Goal: Task Accomplishment & Management: Use online tool/utility

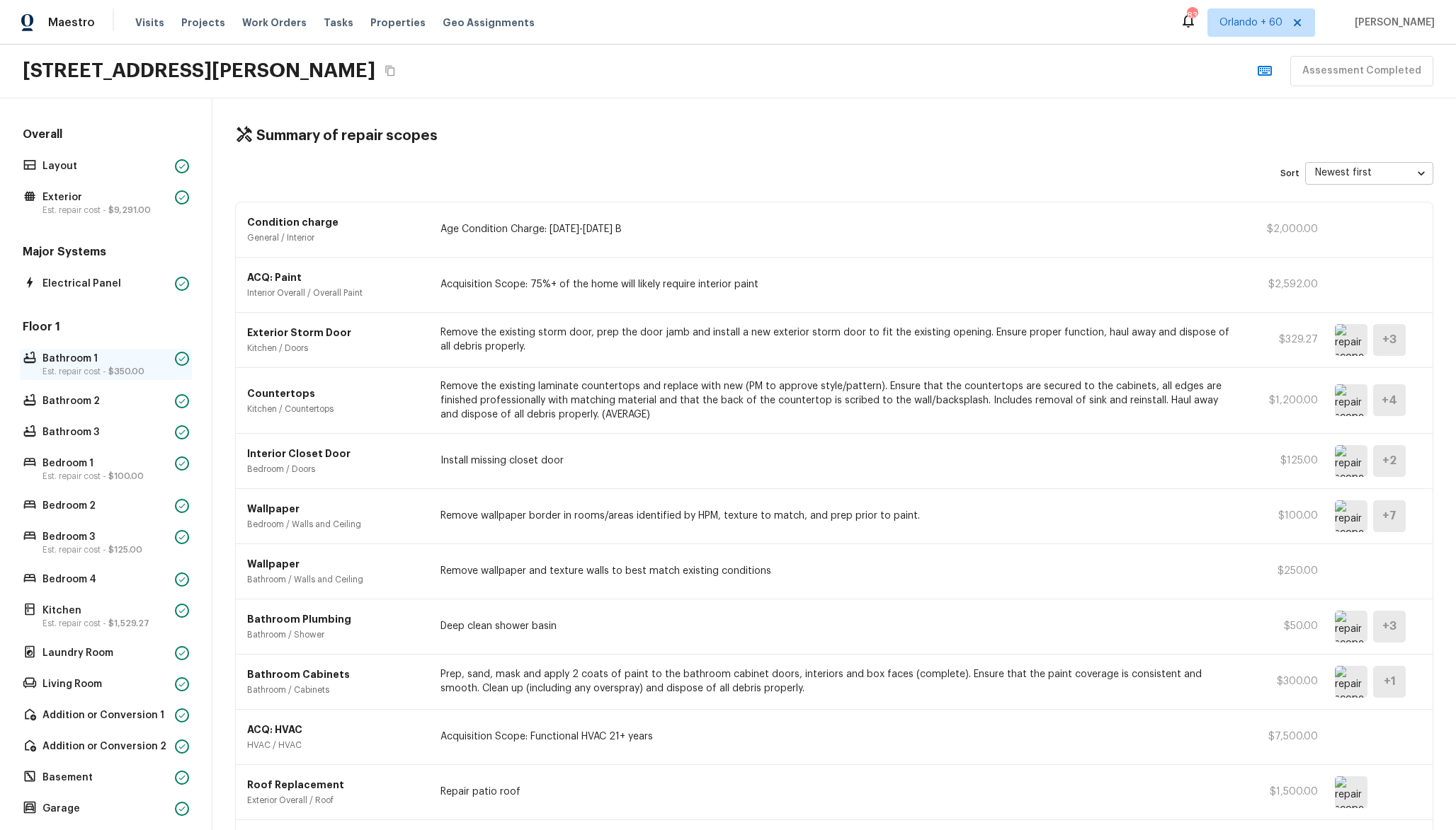
click at [164, 371] on p "Est. repair cost - $350.00" at bounding box center [106, 372] width 127 height 12
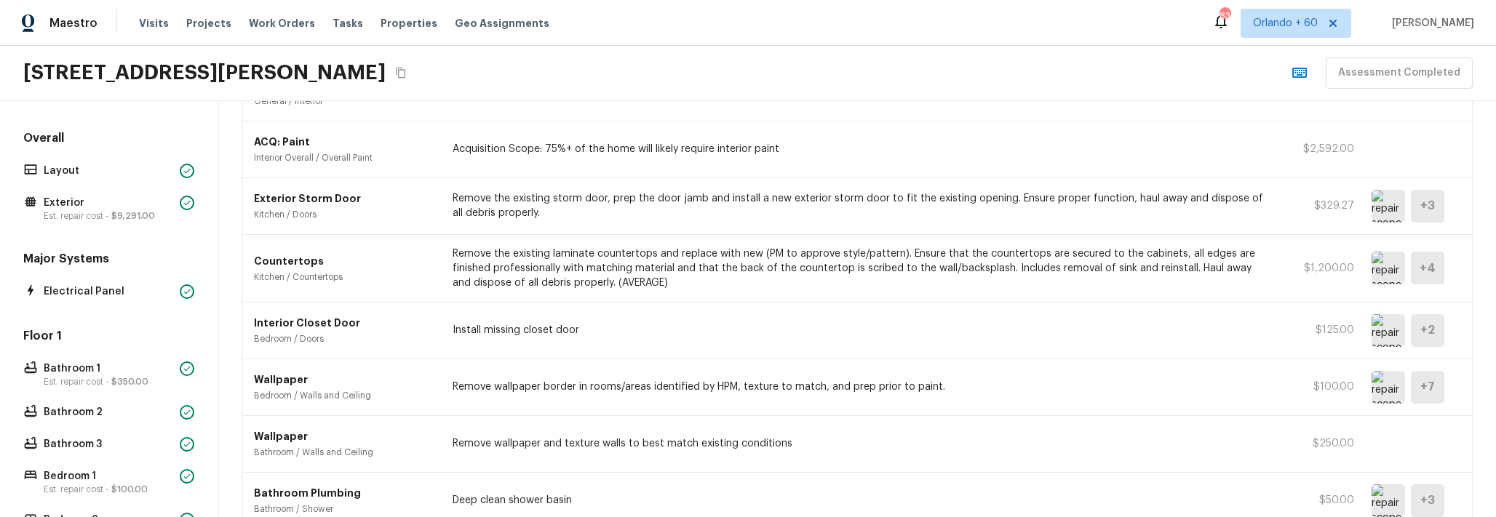
scroll to position [142, 0]
click at [1436, 340] on div "+ 2" at bounding box center [1427, 332] width 33 height 33
click at [1395, 335] on img at bounding box center [1387, 332] width 33 height 33
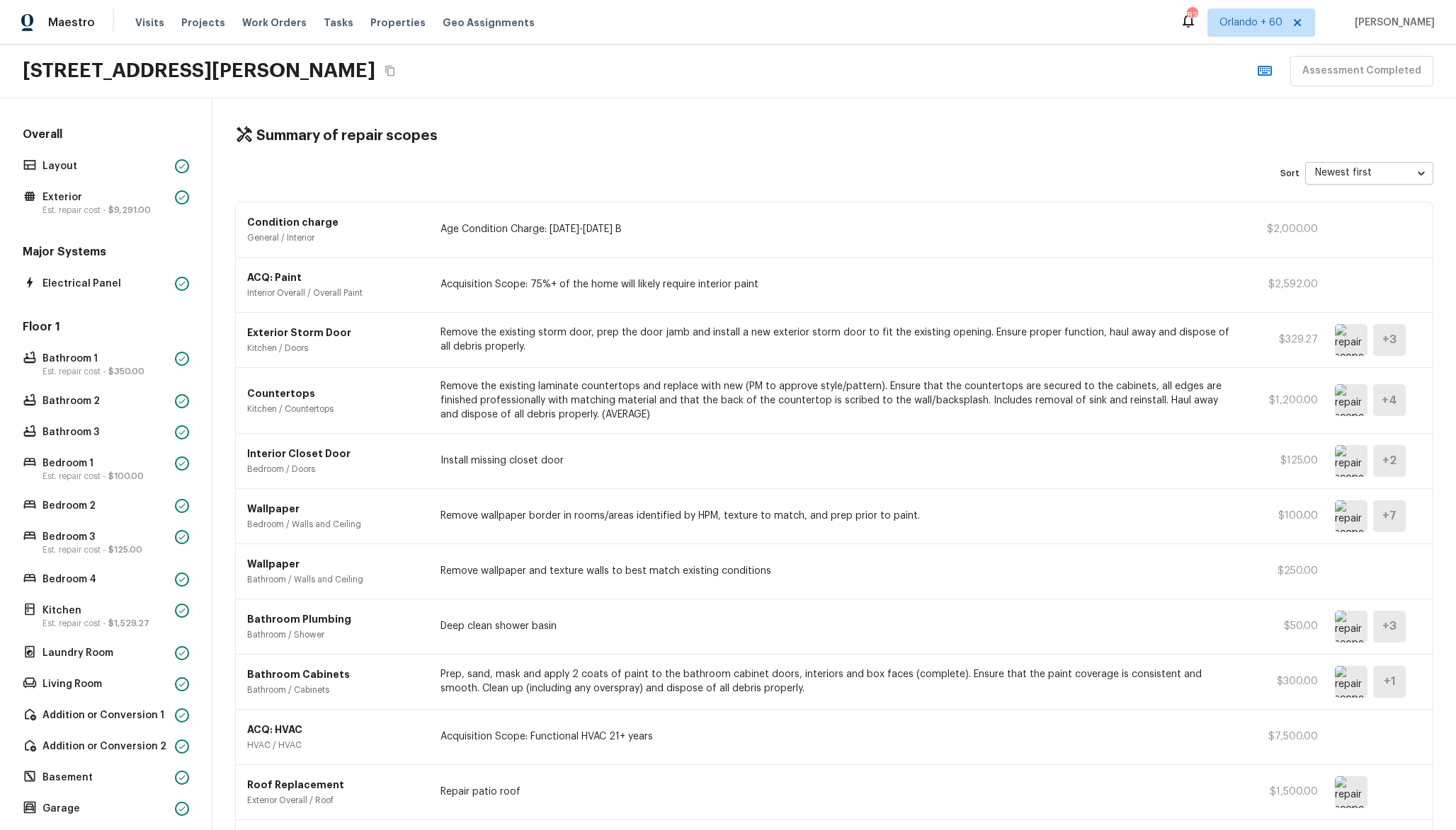
scroll to position [274, 0]
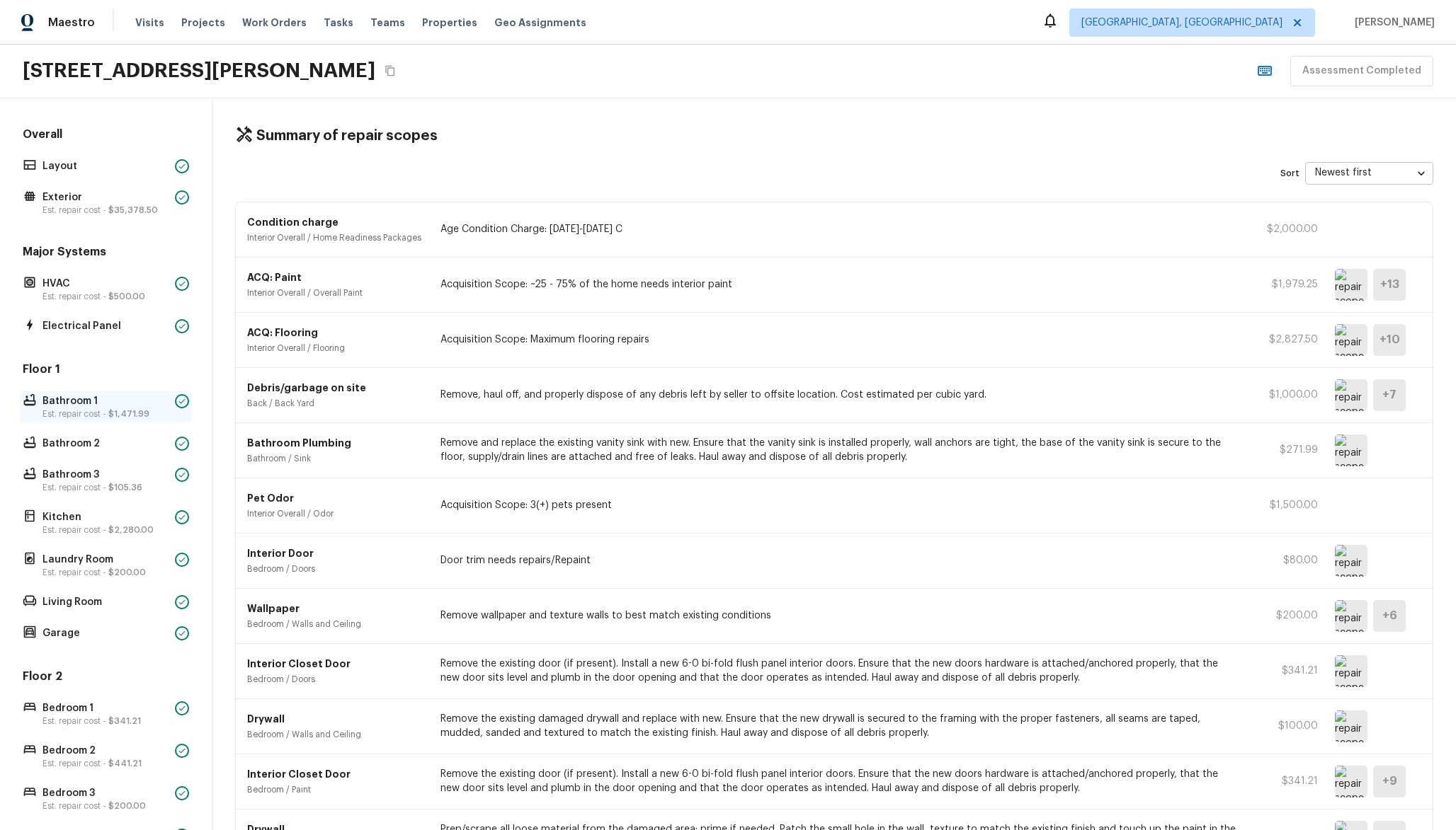
click at [112, 404] on p "Bathroom 1" at bounding box center [106, 401] width 127 height 15
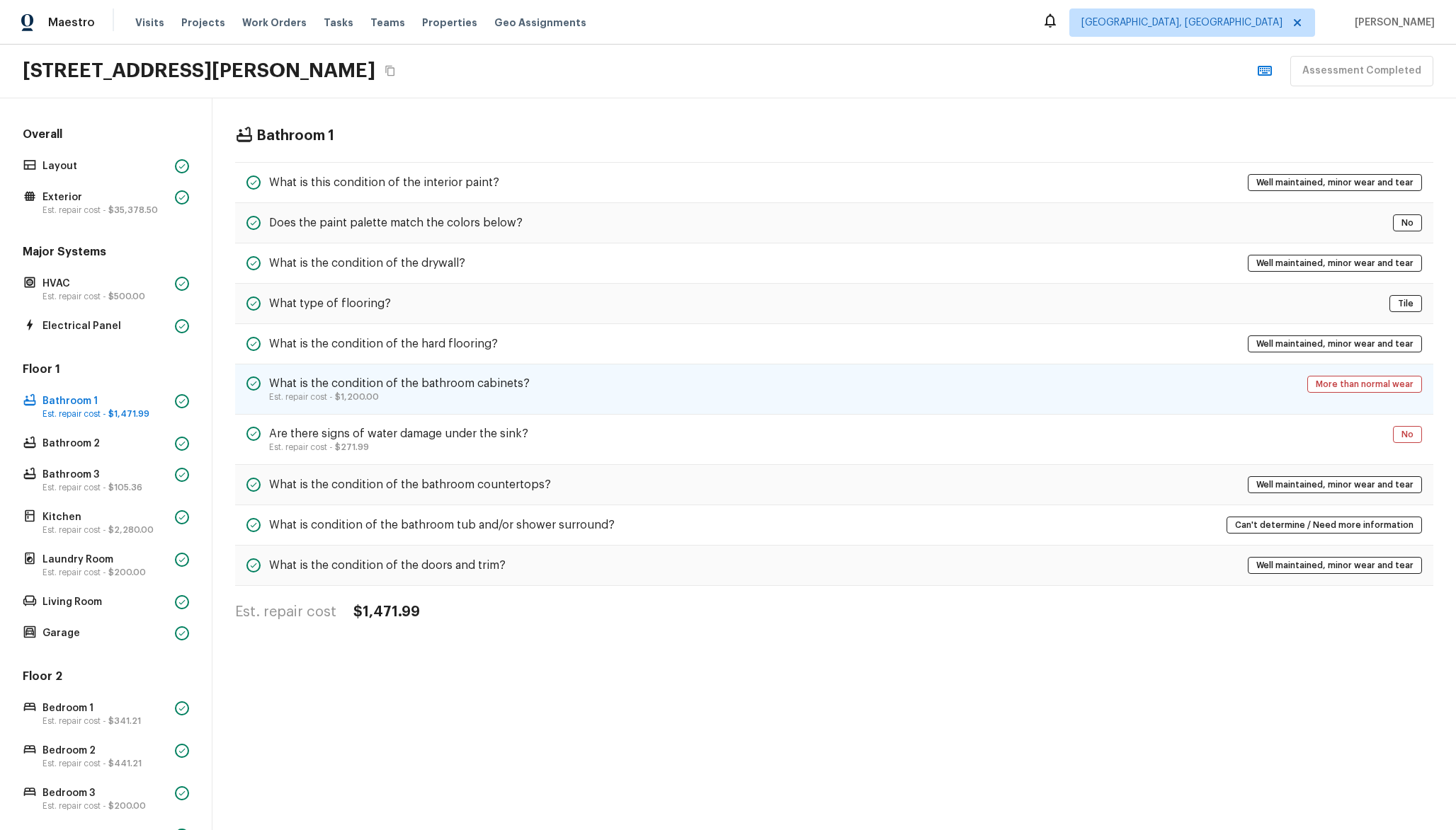
click at [474, 382] on h5 "What is the condition of the bathroom cabinets?" at bounding box center [399, 383] width 261 height 16
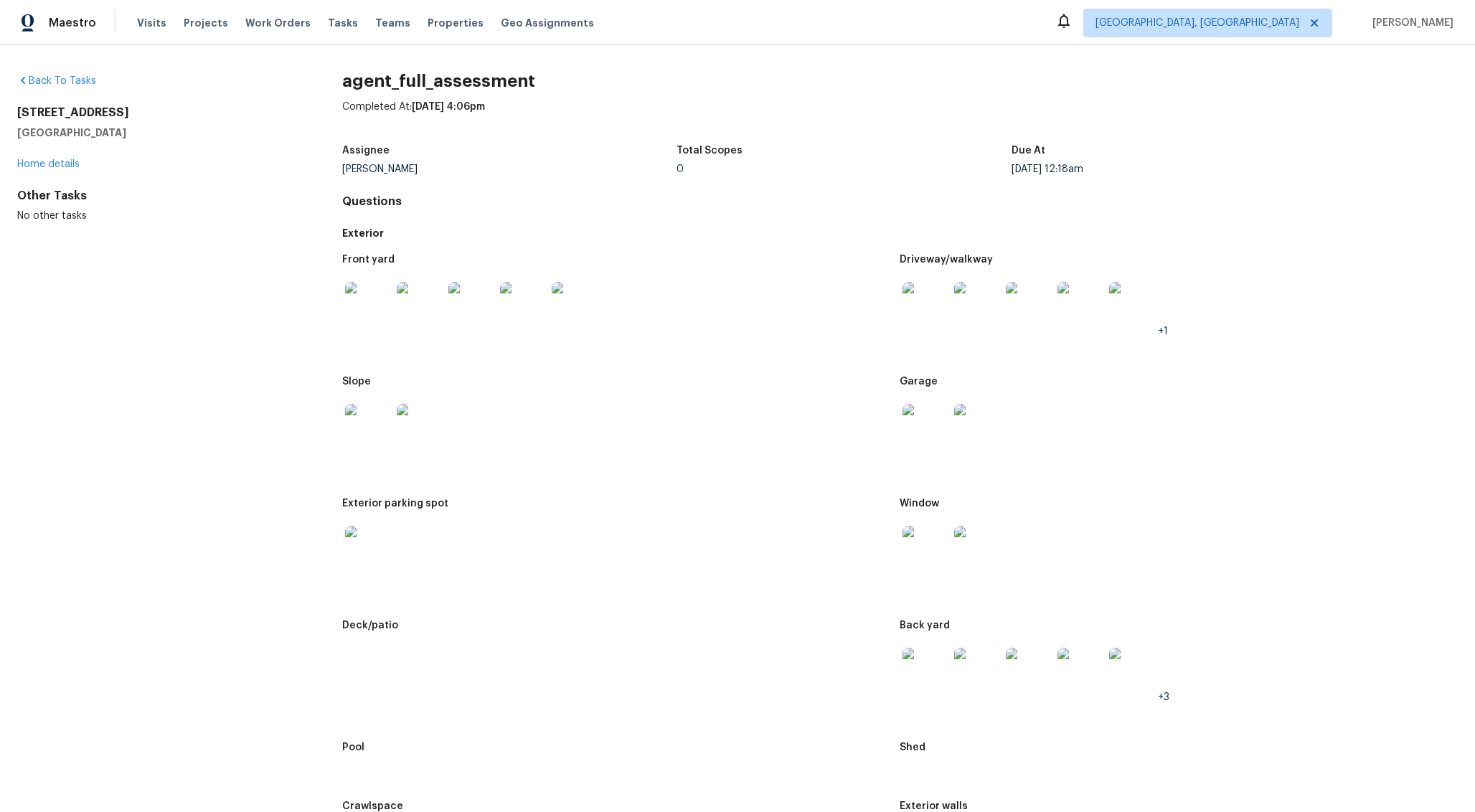
scroll to position [1638, 0]
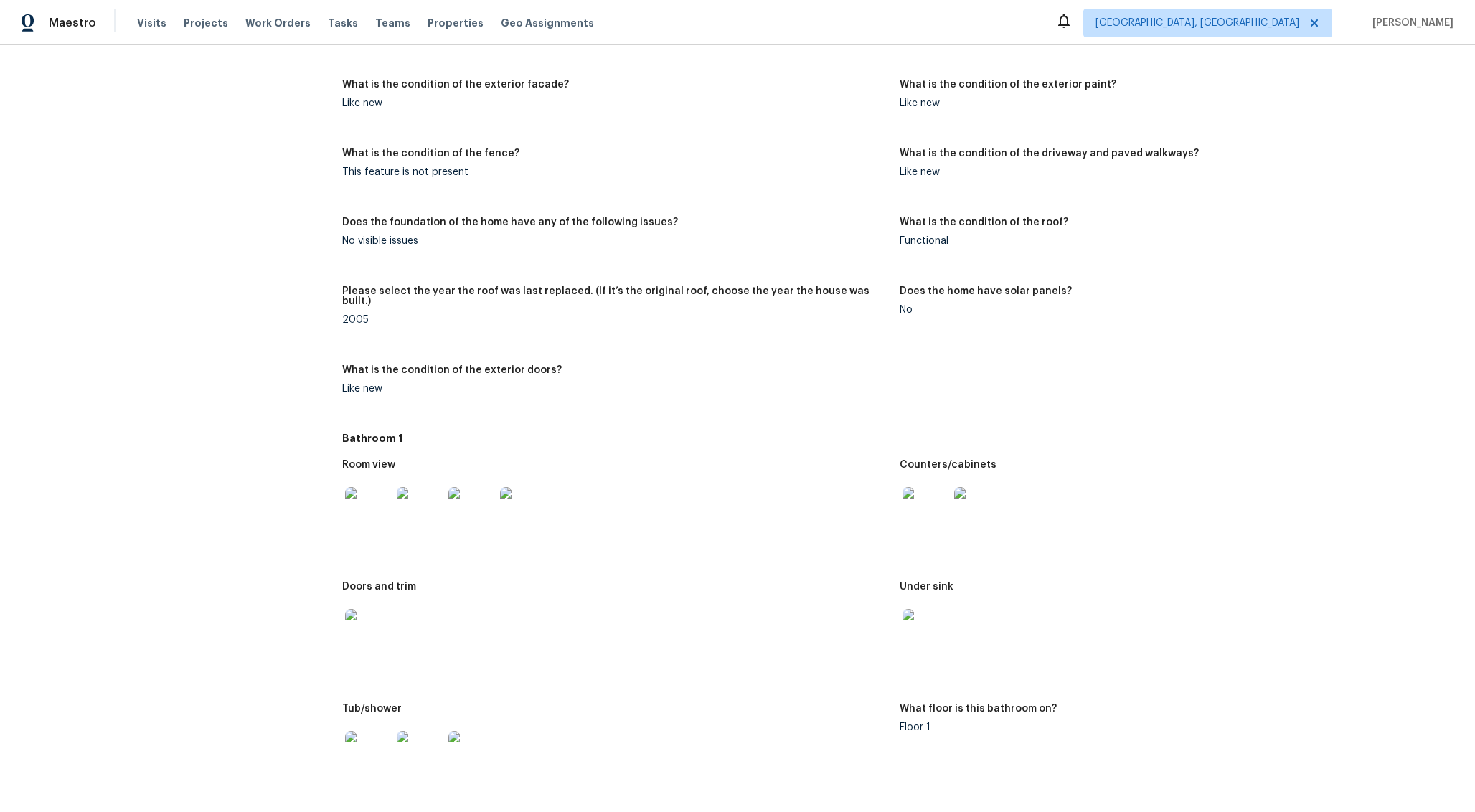
click at [425, 749] on img at bounding box center [419, 753] width 46 height 46
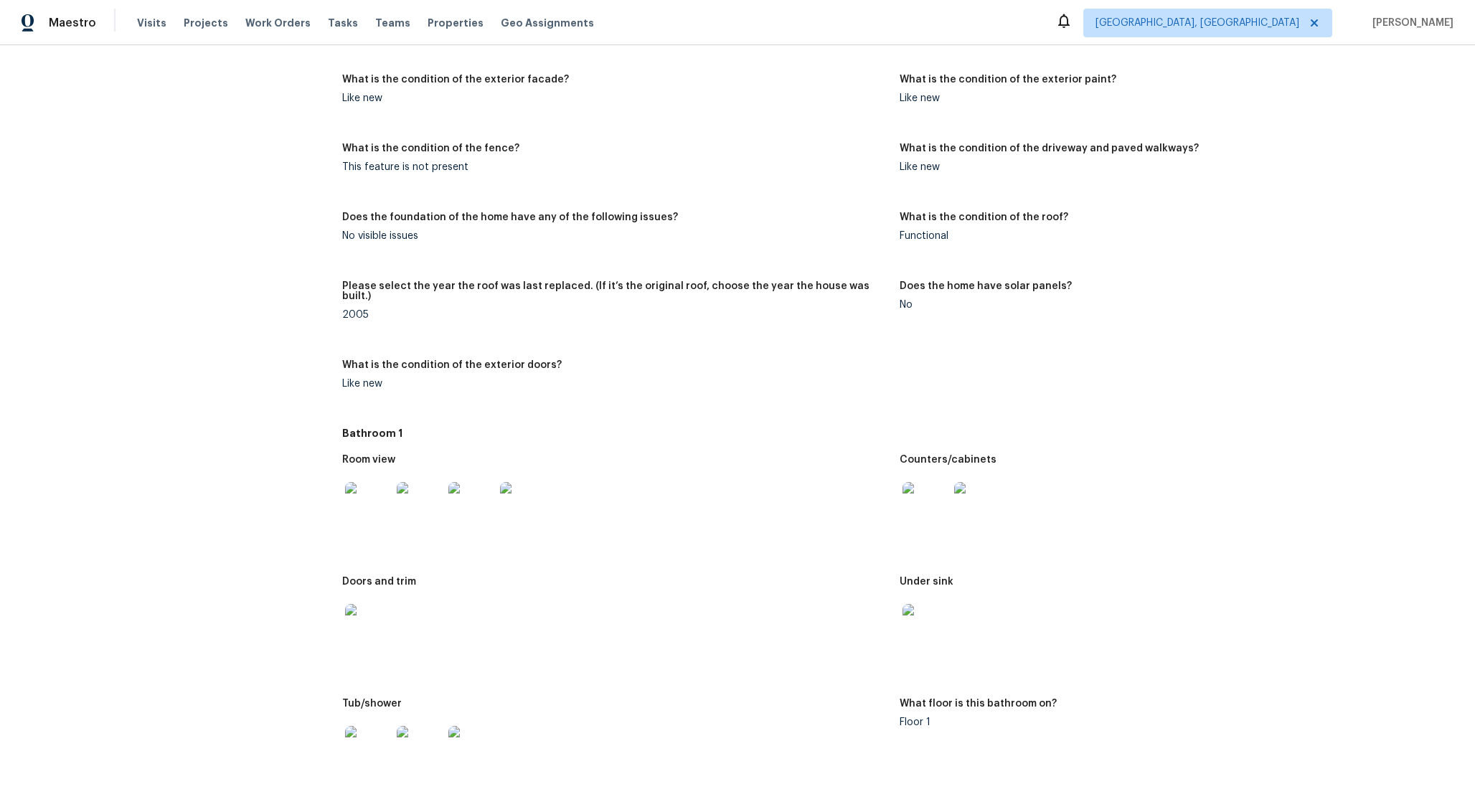
scroll to position [1644, 0]
click at [452, 501] on img at bounding box center [471, 503] width 46 height 46
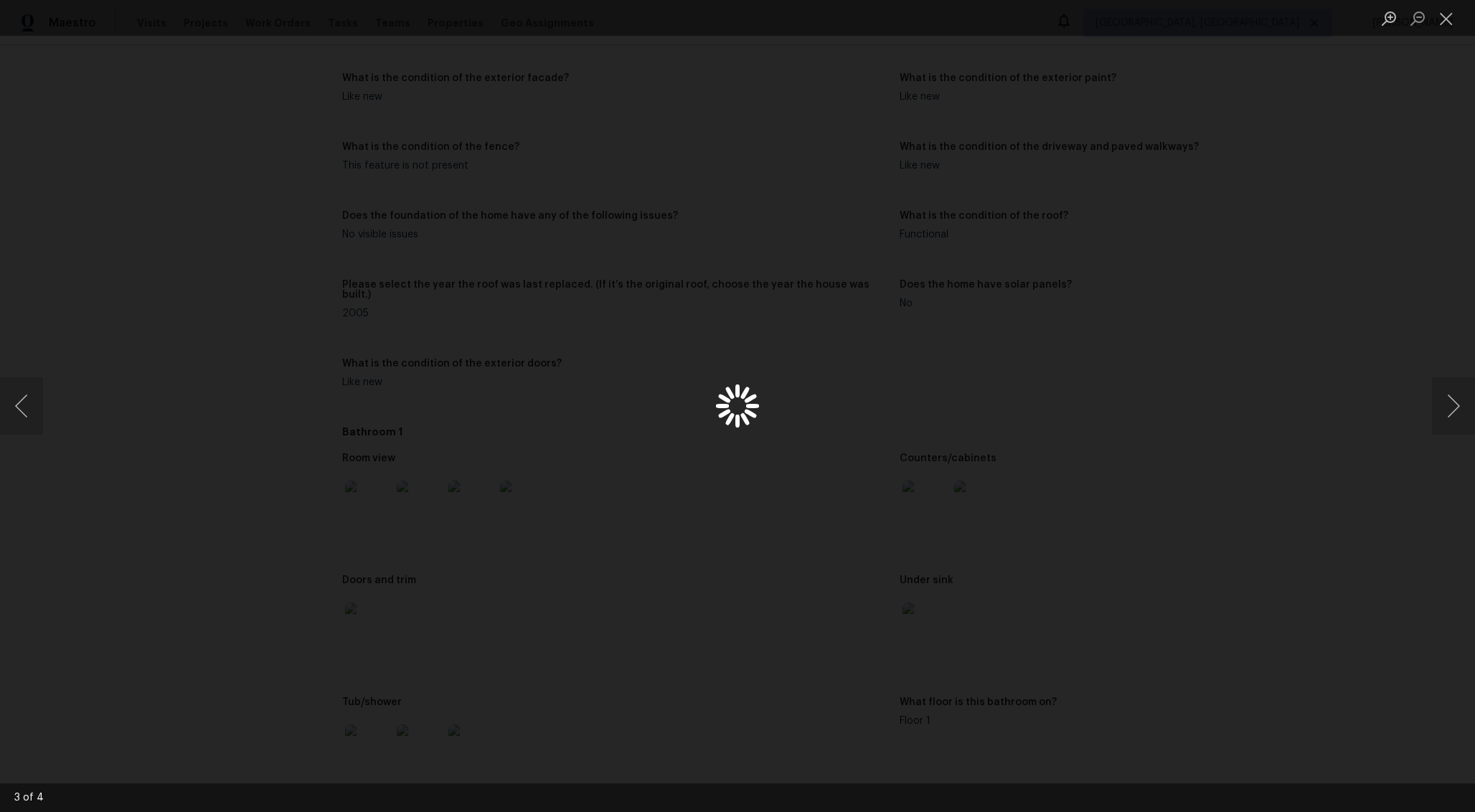
click at [543, 500] on div "Lightbox" at bounding box center [738, 406] width 1475 height 812
click at [506, 505] on div "Lightbox" at bounding box center [738, 406] width 1475 height 812
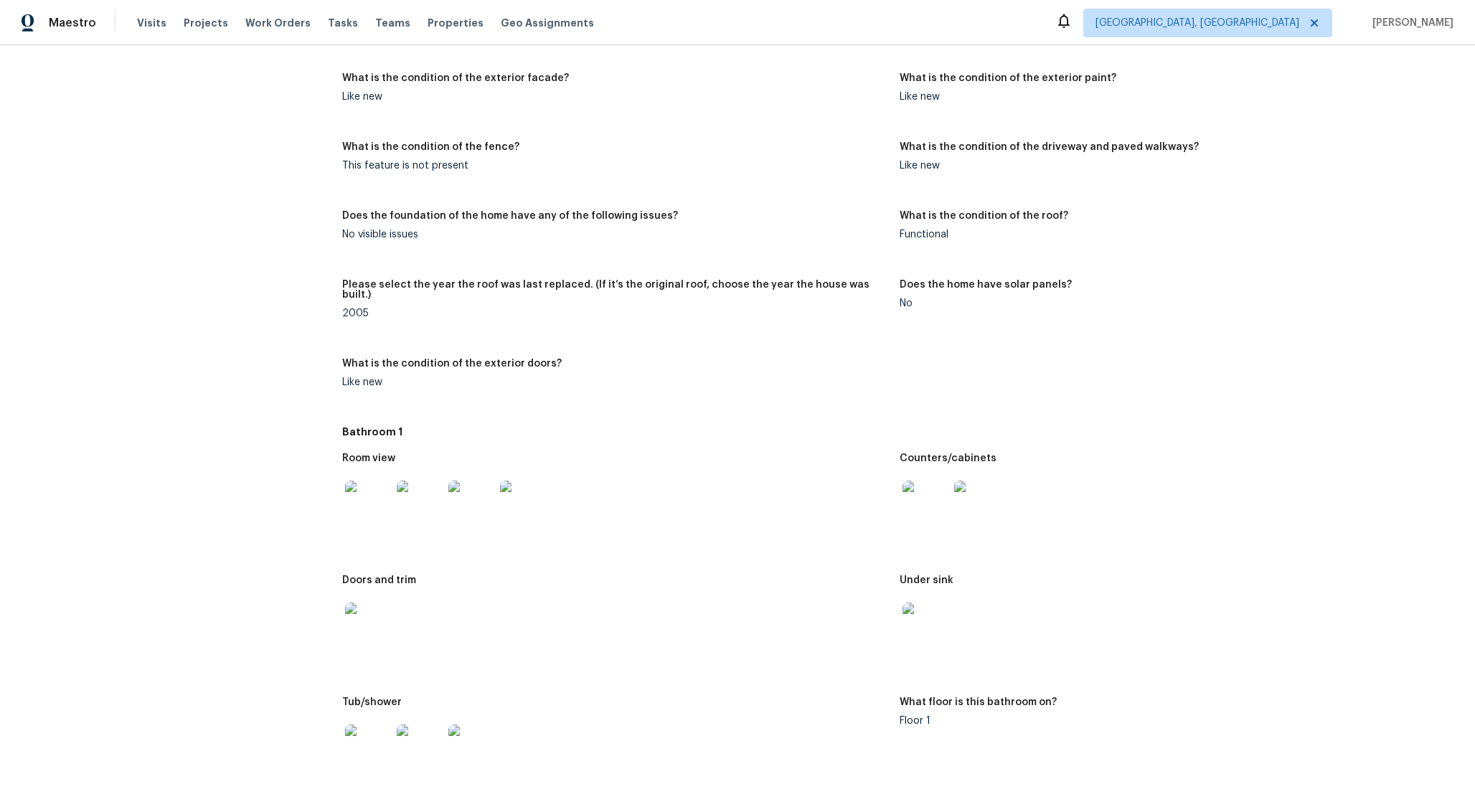
click at [506, 505] on img at bounding box center [523, 503] width 46 height 46
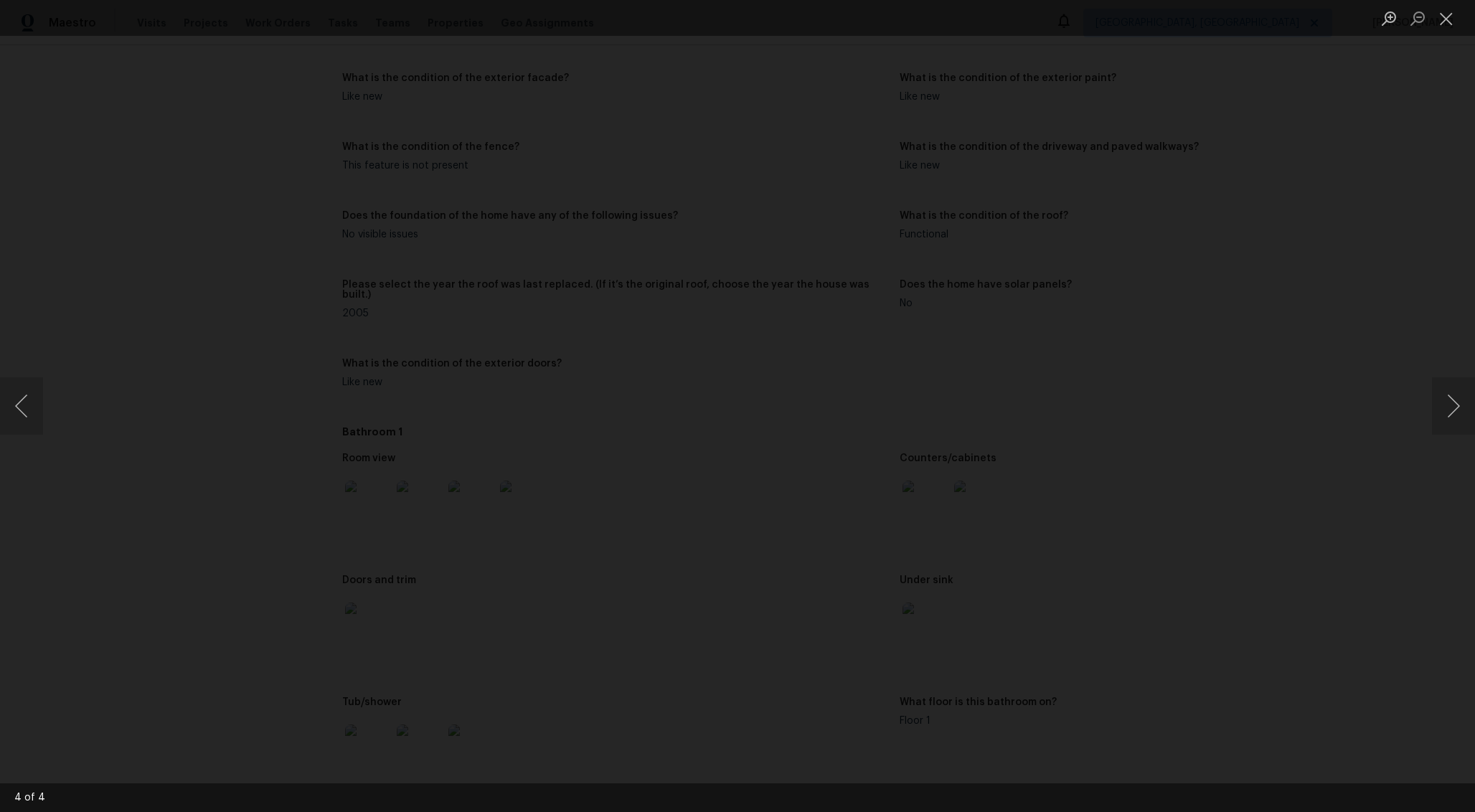
click at [515, 504] on img "Lightbox" at bounding box center [738, 405] width 1201 height 661
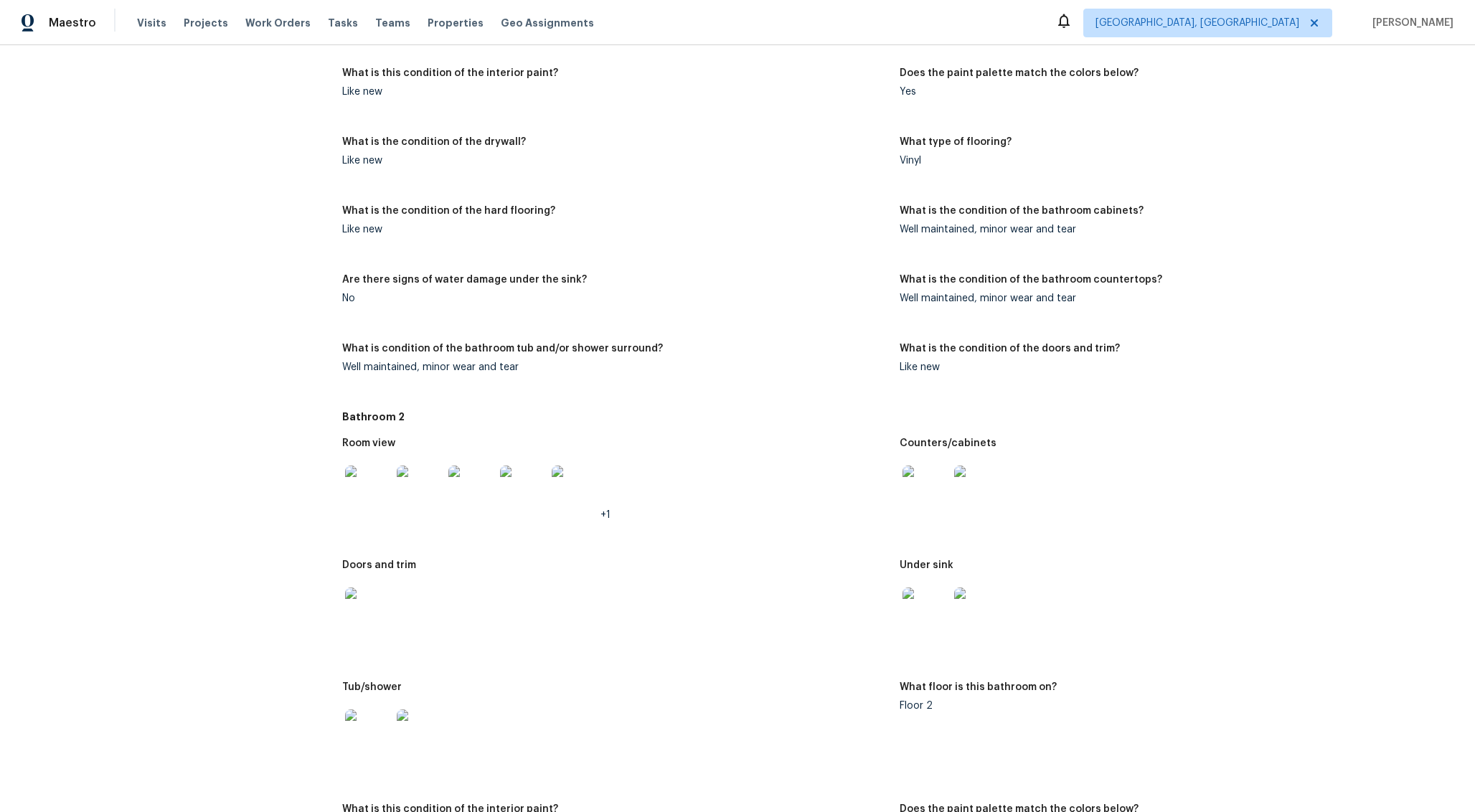
scroll to position [2421, 0]
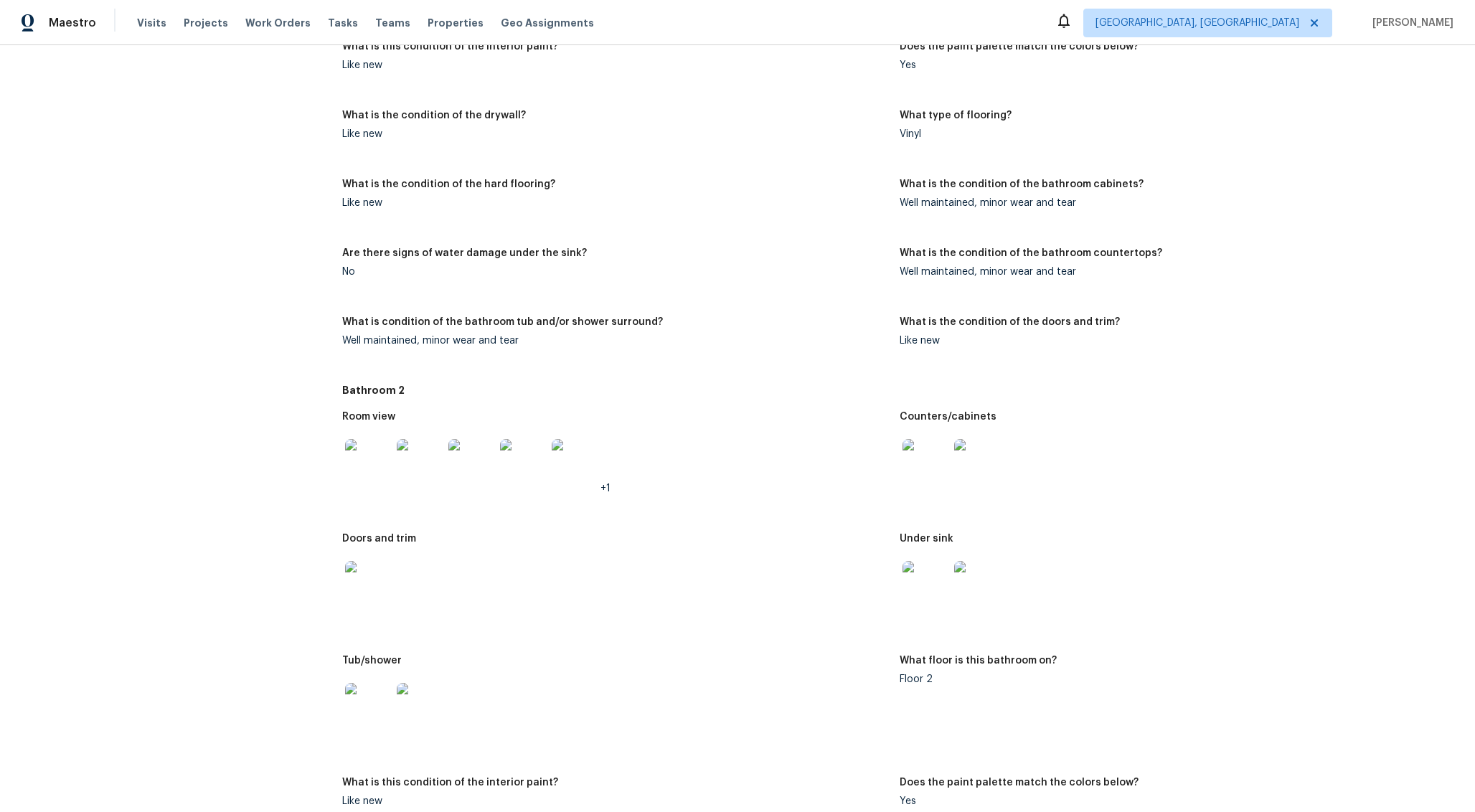
click at [505, 442] on img at bounding box center [523, 461] width 46 height 46
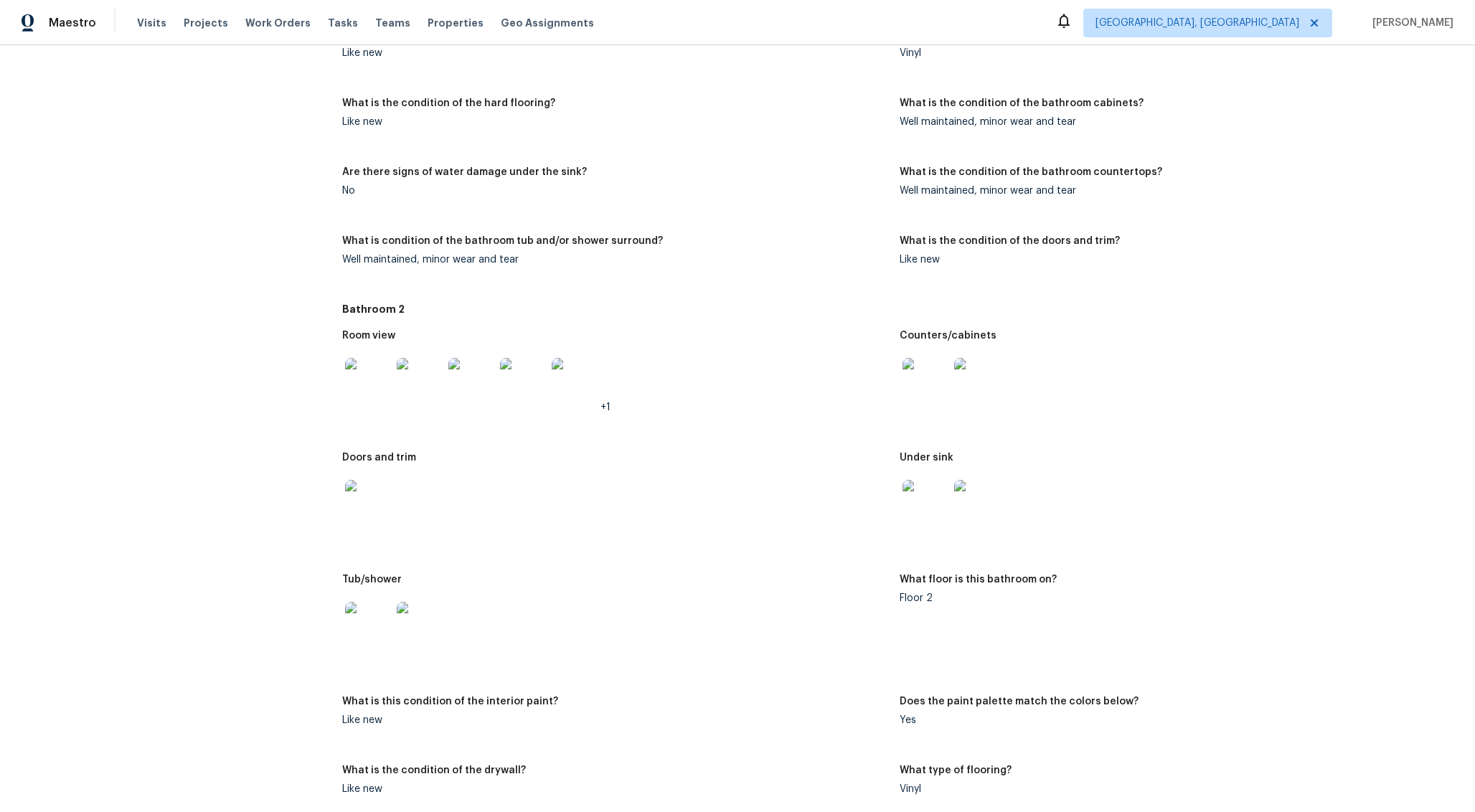
scroll to position [2467, 0]
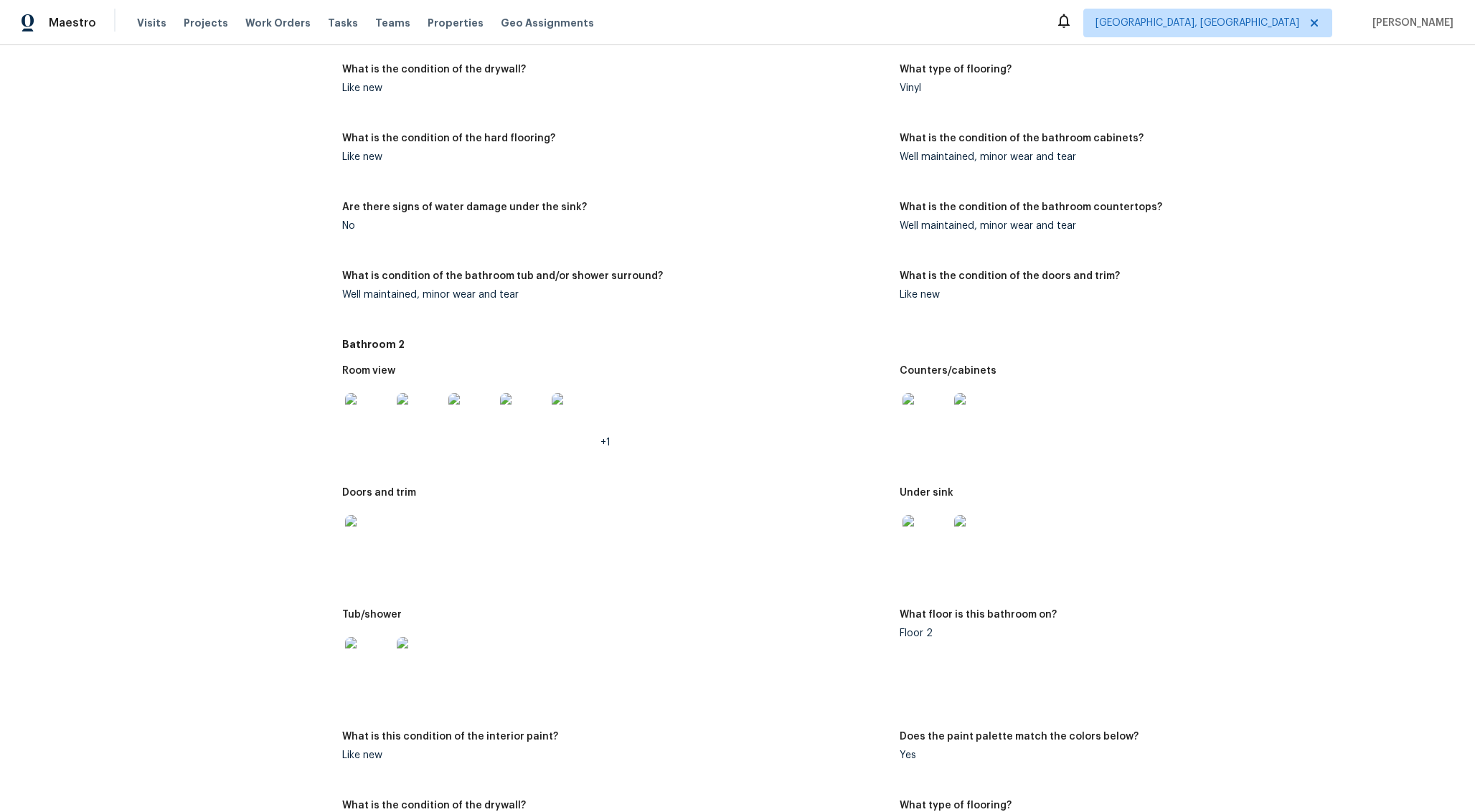
click at [570, 421] on img at bounding box center [574, 416] width 46 height 46
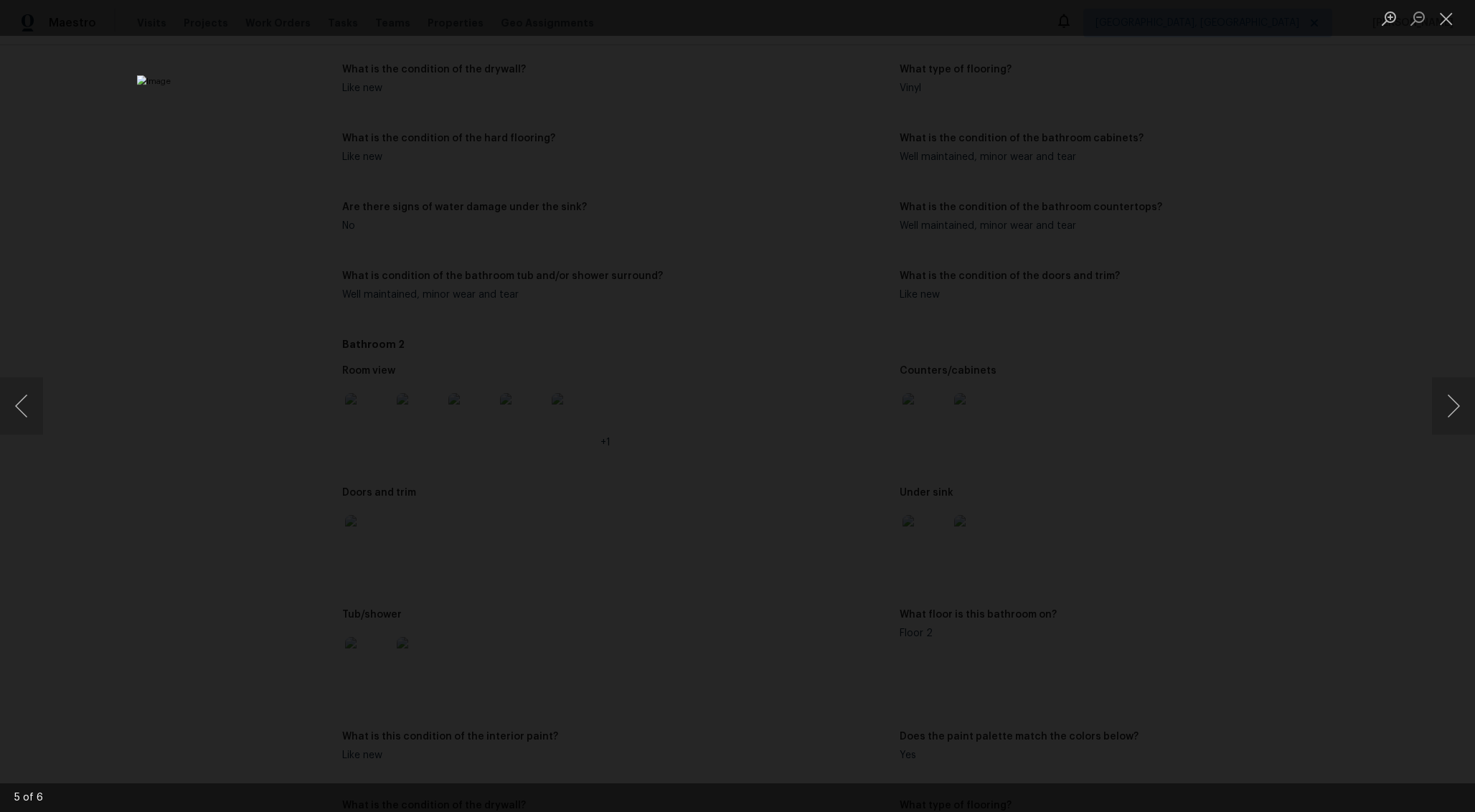
click at [343, 410] on div "Lightbox" at bounding box center [738, 406] width 1475 height 812
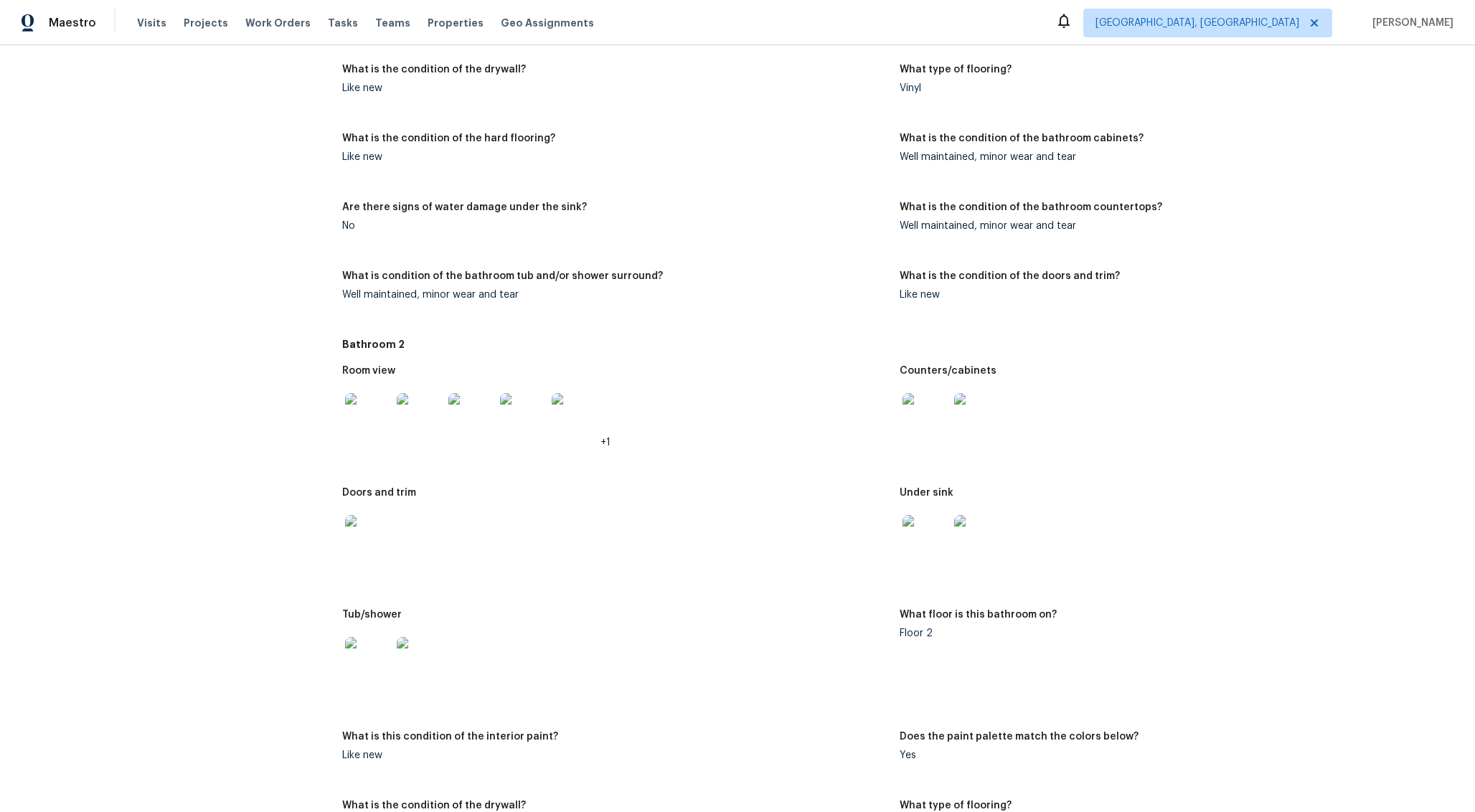
click at [390, 396] on div at bounding box center [368, 416] width 51 height 63
click at [428, 406] on img at bounding box center [419, 416] width 46 height 46
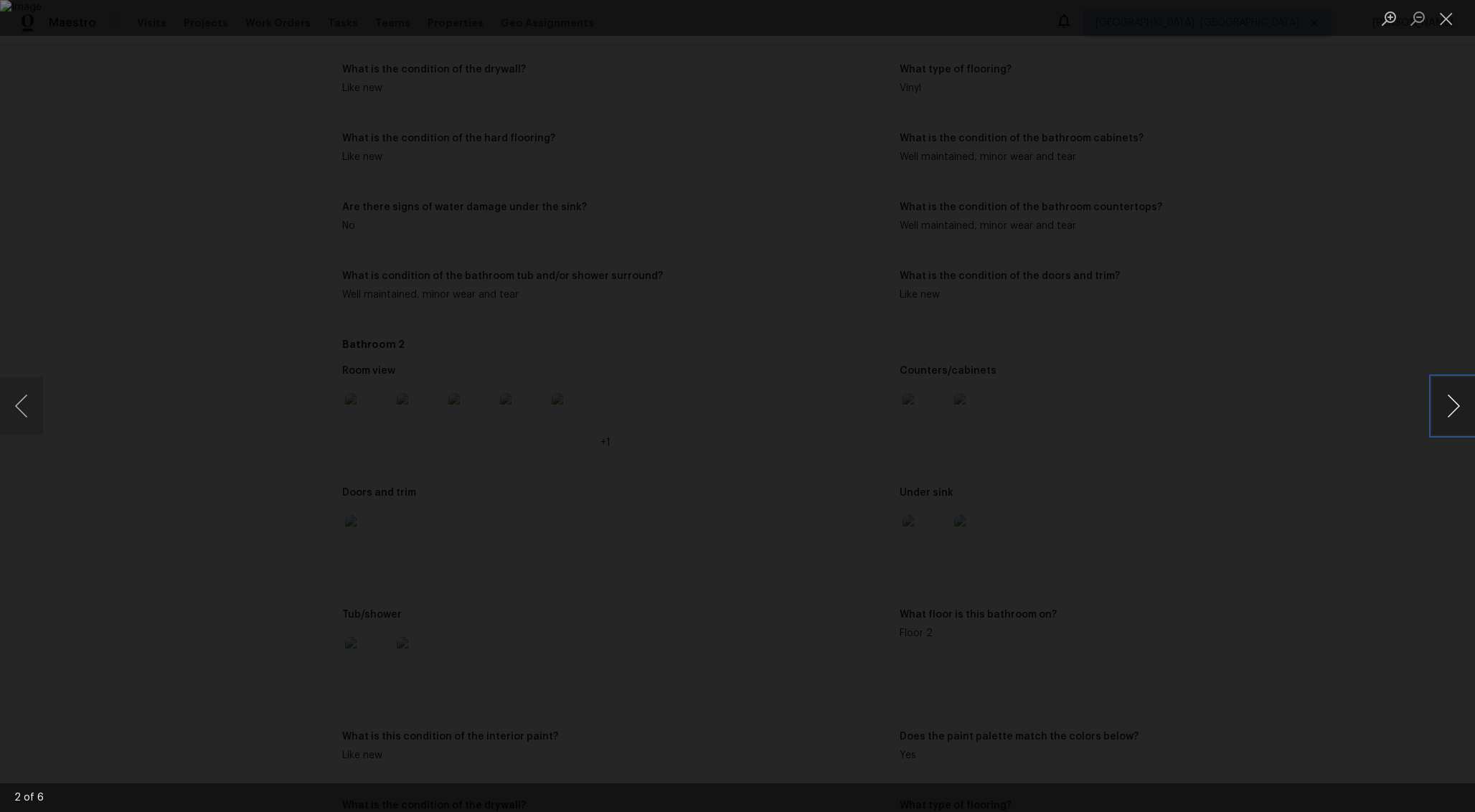
click at [1448, 413] on button "Next image" at bounding box center [1453, 406] width 43 height 57
click at [1447, 413] on button "Next image" at bounding box center [1453, 406] width 43 height 57
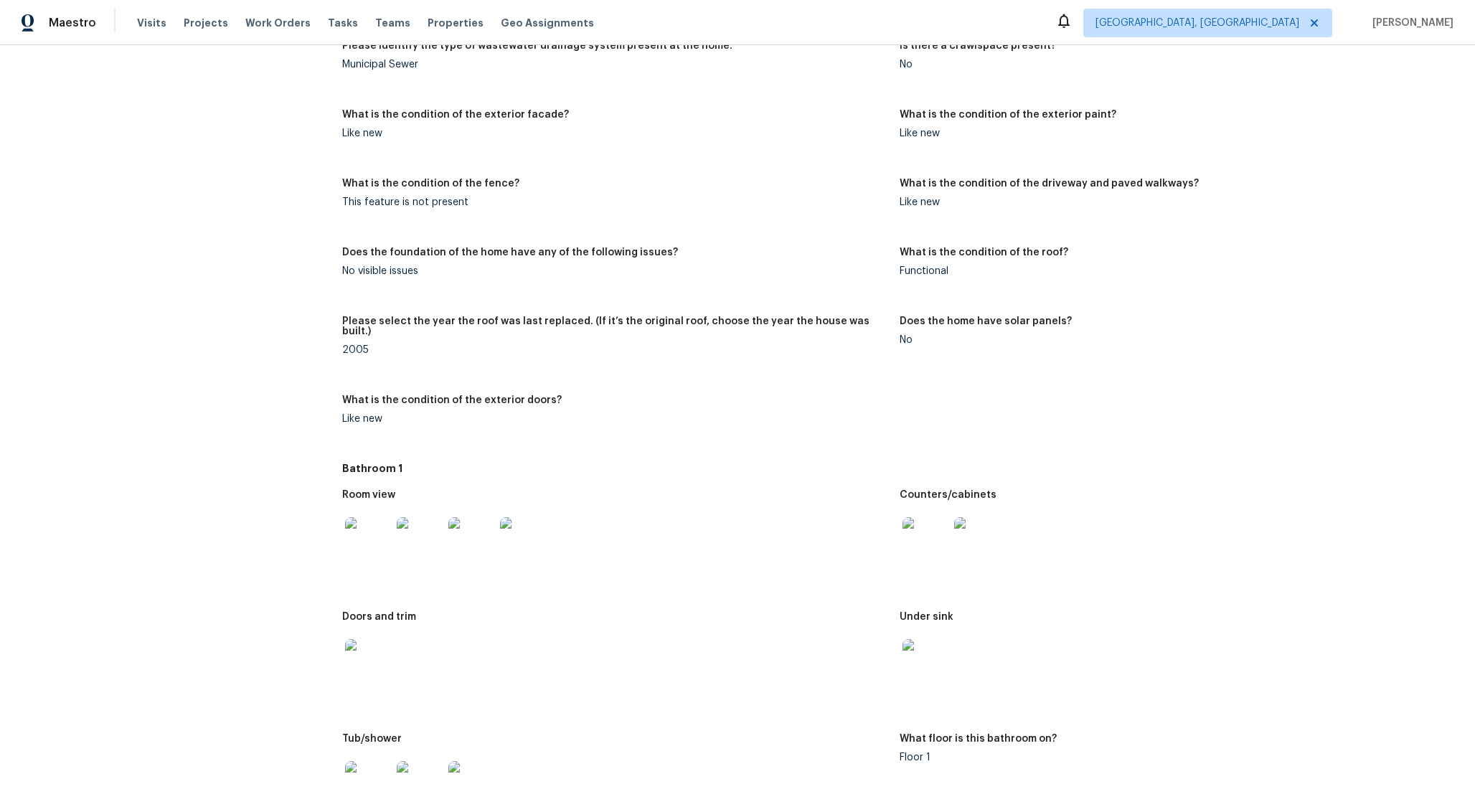
scroll to position [1776, 0]
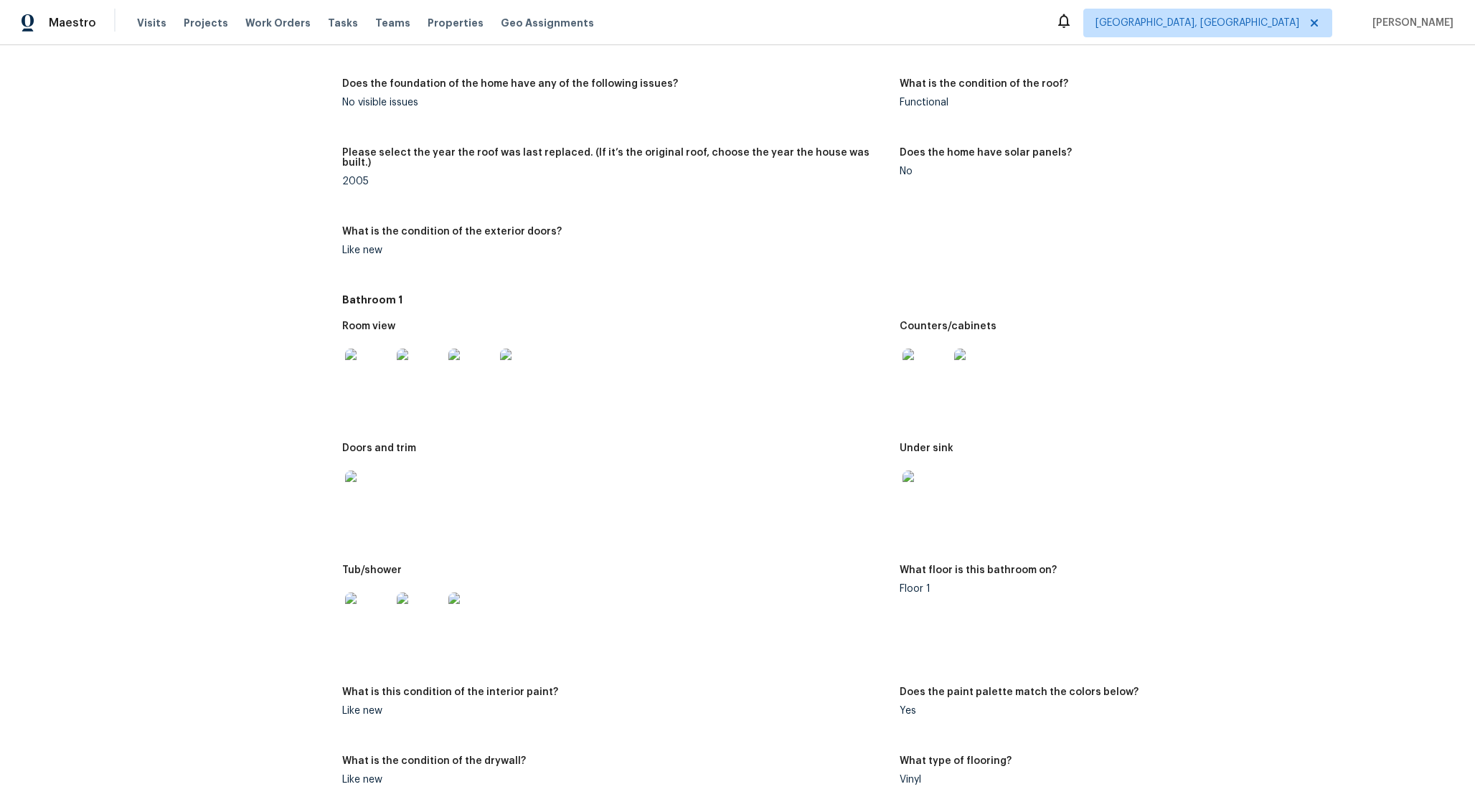
click at [473, 381] on img at bounding box center [471, 372] width 46 height 46
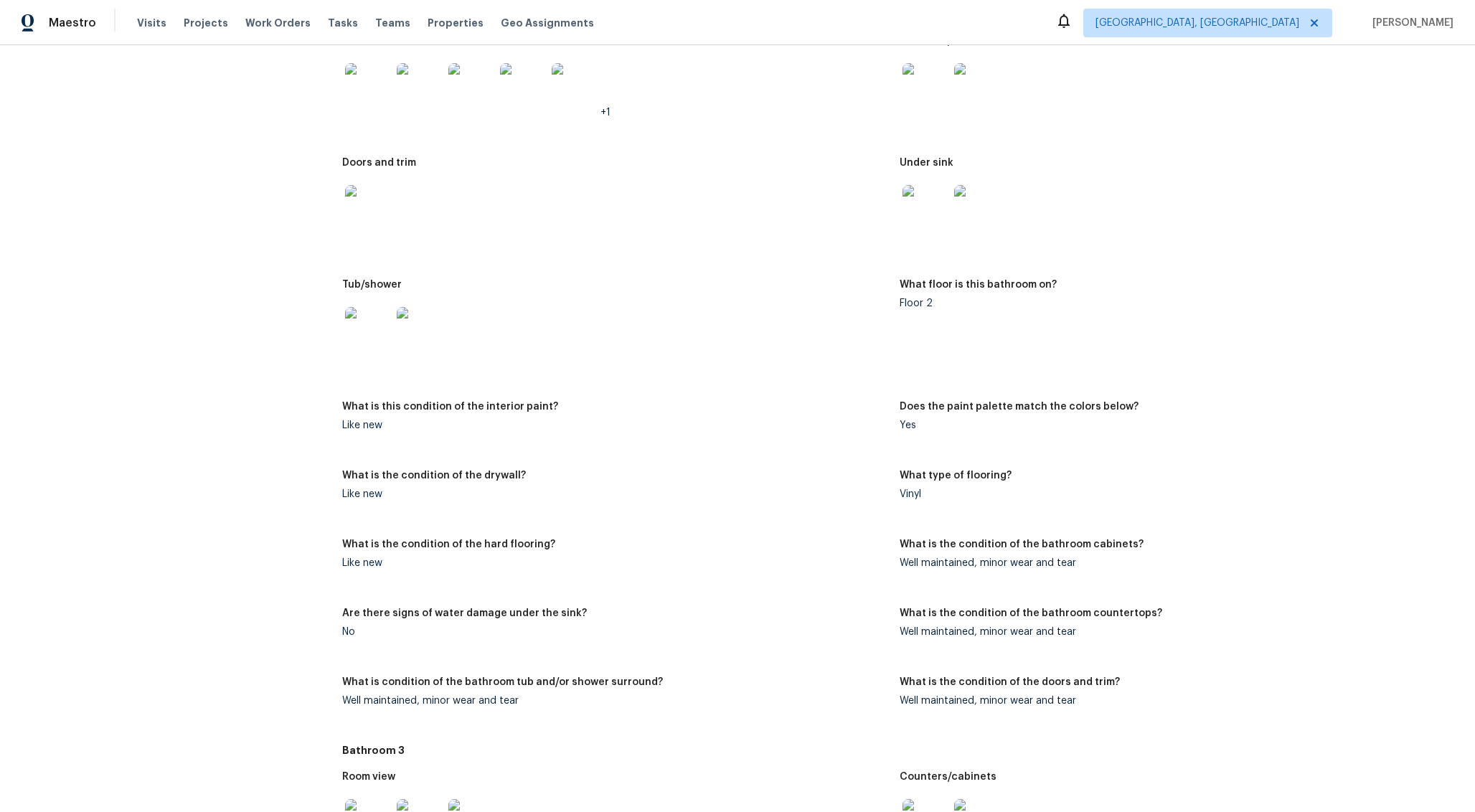
scroll to position [2948, 0]
